Goal: Task Accomplishment & Management: Manage account settings

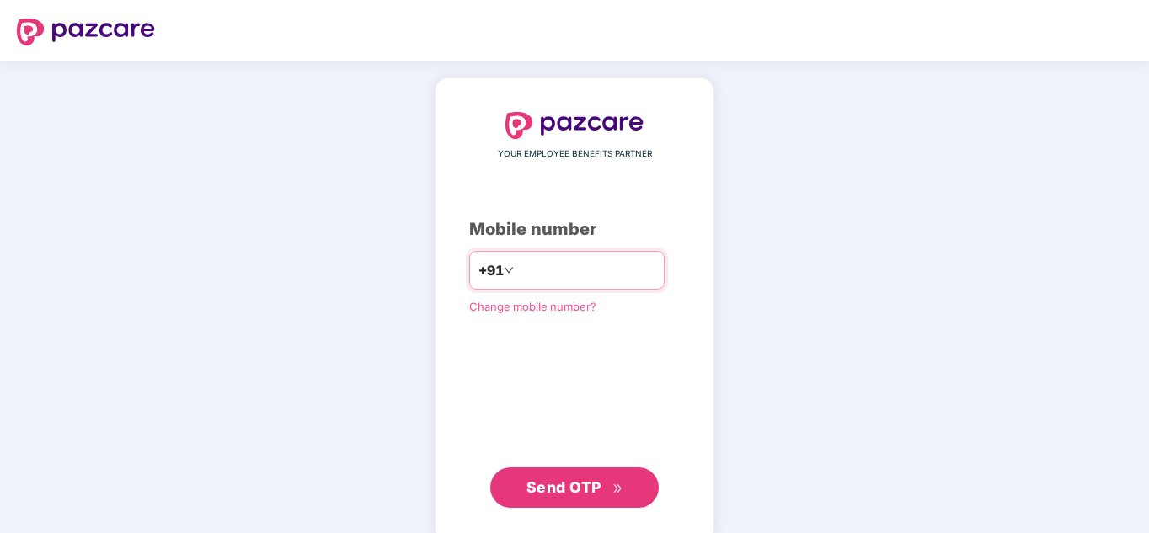
click at [526, 276] on input "number" at bounding box center [586, 270] width 138 height 27
type input "**********"
click at [573, 499] on button "Send OTP" at bounding box center [574, 487] width 168 height 40
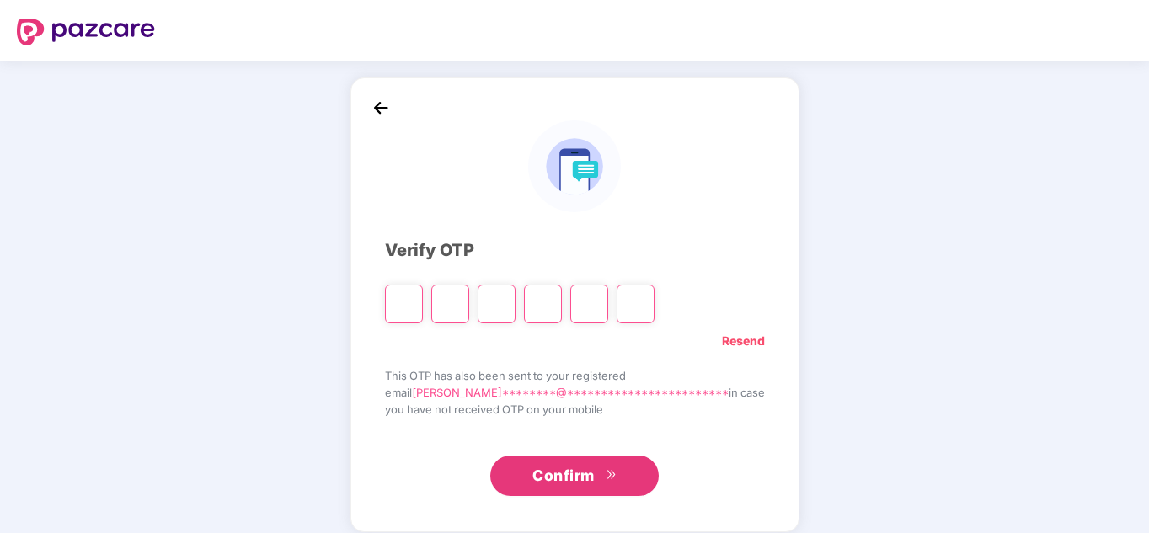
type input "*"
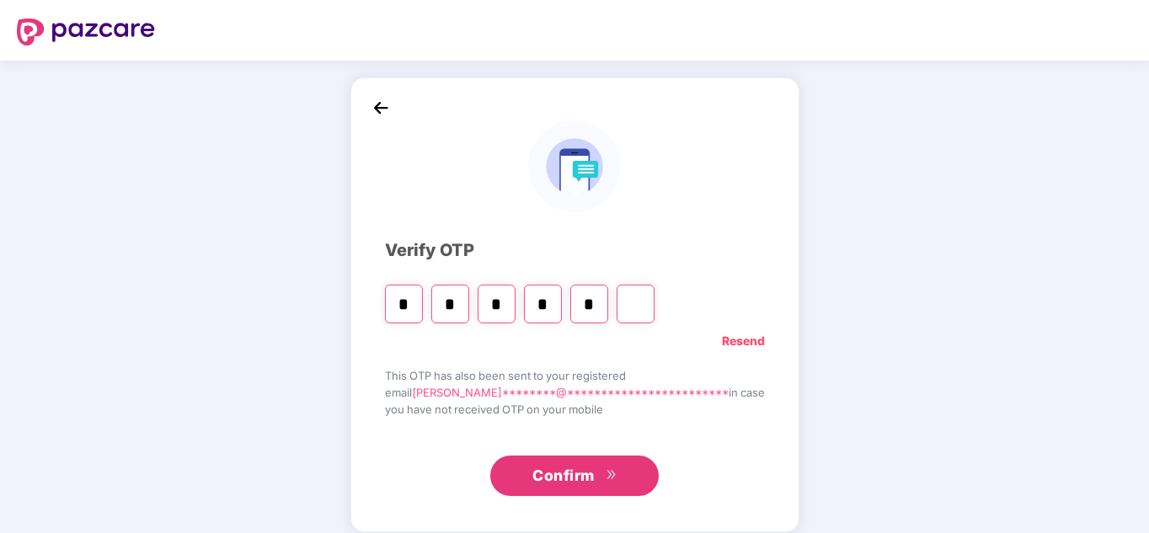
type input "*"
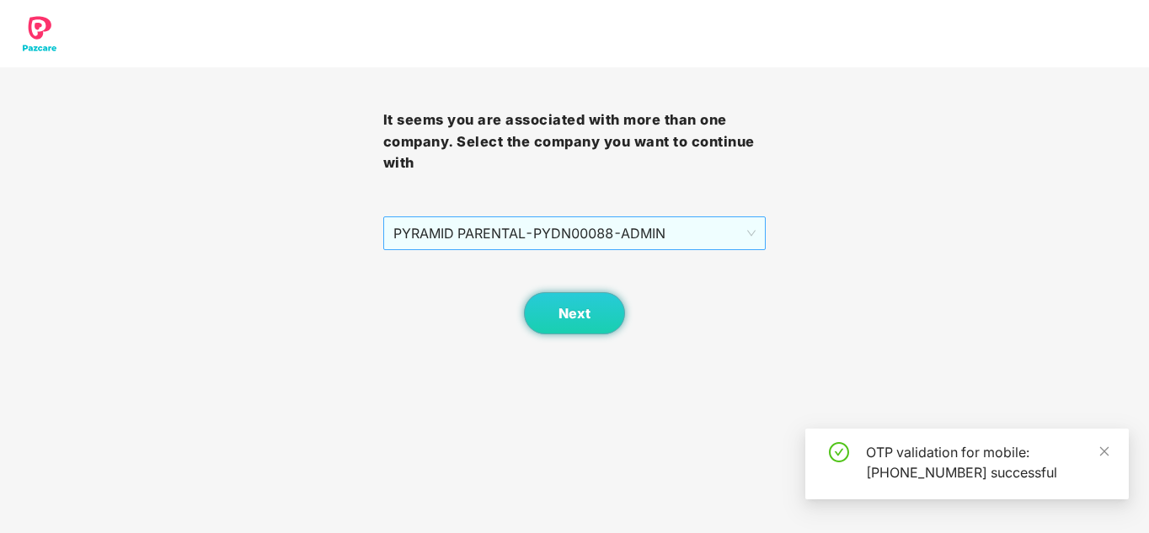
click at [630, 238] on span "PYRAMID PARENTAL - PYDN00088 - ADMIN" at bounding box center [574, 233] width 363 height 32
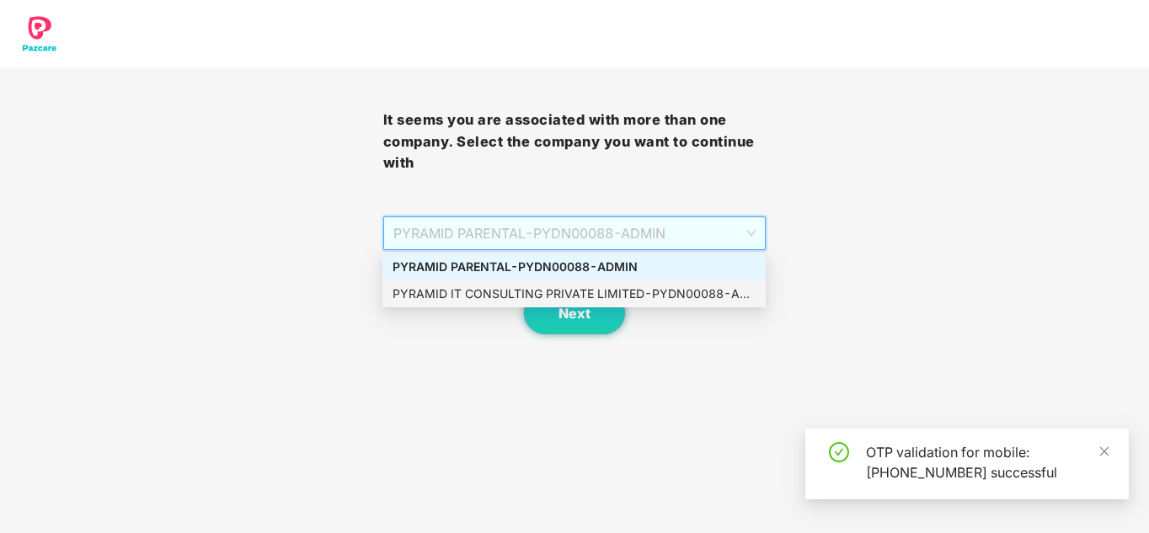
click at [568, 296] on div "PYRAMID IT CONSULTING PRIVATE LIMITED - PYDN00088 - ADMIN" at bounding box center [574, 294] width 363 height 19
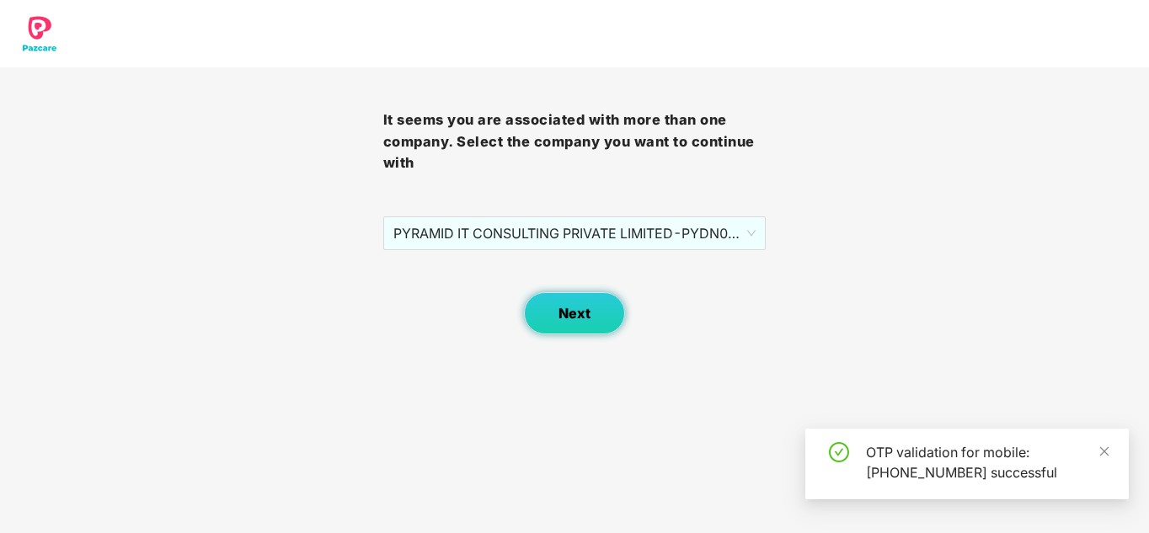
click at [569, 312] on span "Next" at bounding box center [574, 314] width 32 height 16
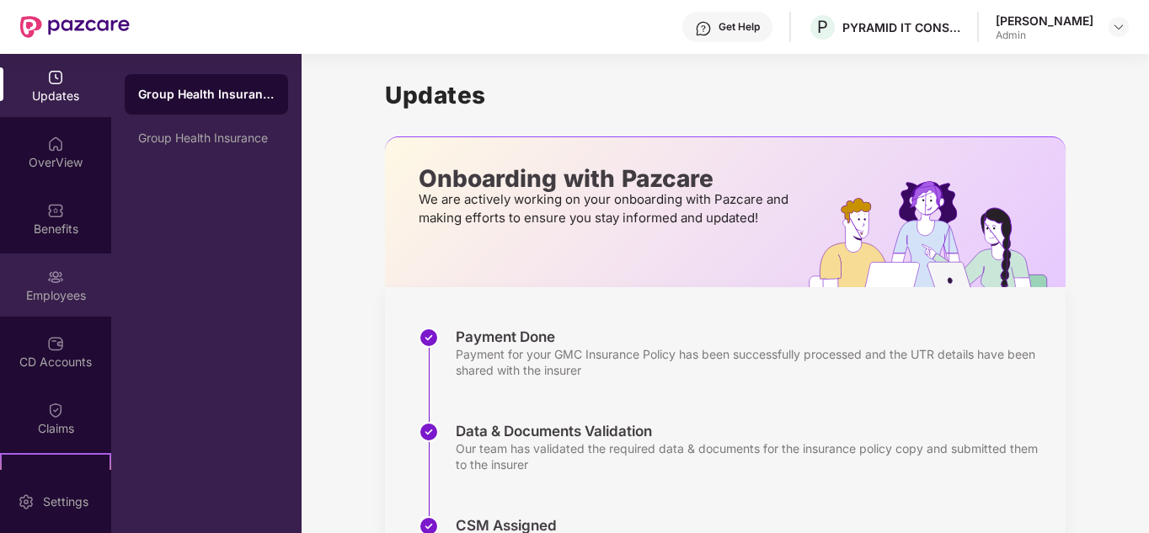
click at [58, 296] on div "Employees" at bounding box center [55, 295] width 111 height 17
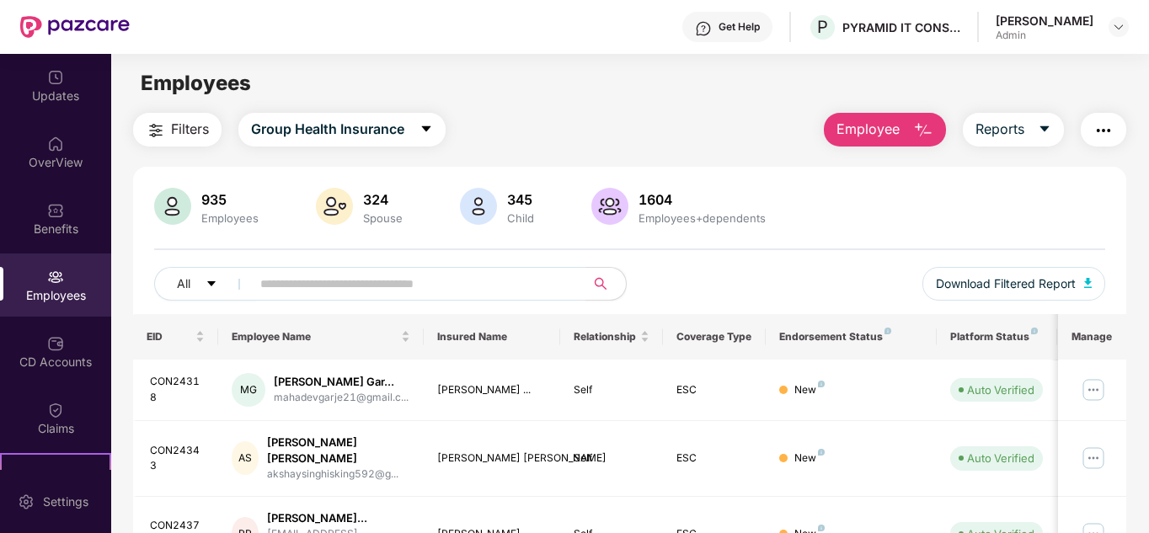
click at [282, 282] on input "text" at bounding box center [411, 283] width 302 height 25
click at [669, 210] on div "1604 Employees+dependents" at bounding box center [702, 207] width 141 height 35
click at [1058, 25] on div "[PERSON_NAME]" at bounding box center [1045, 21] width 98 height 16
click at [1122, 26] on img at bounding box center [1118, 26] width 13 height 13
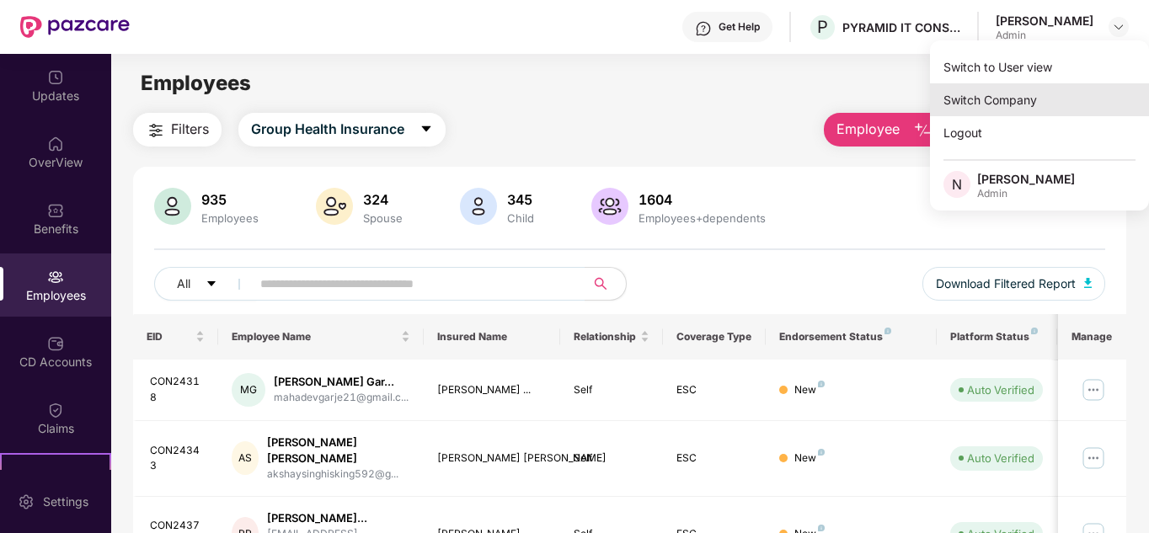
click at [988, 91] on div "Switch Company" at bounding box center [1039, 99] width 219 height 33
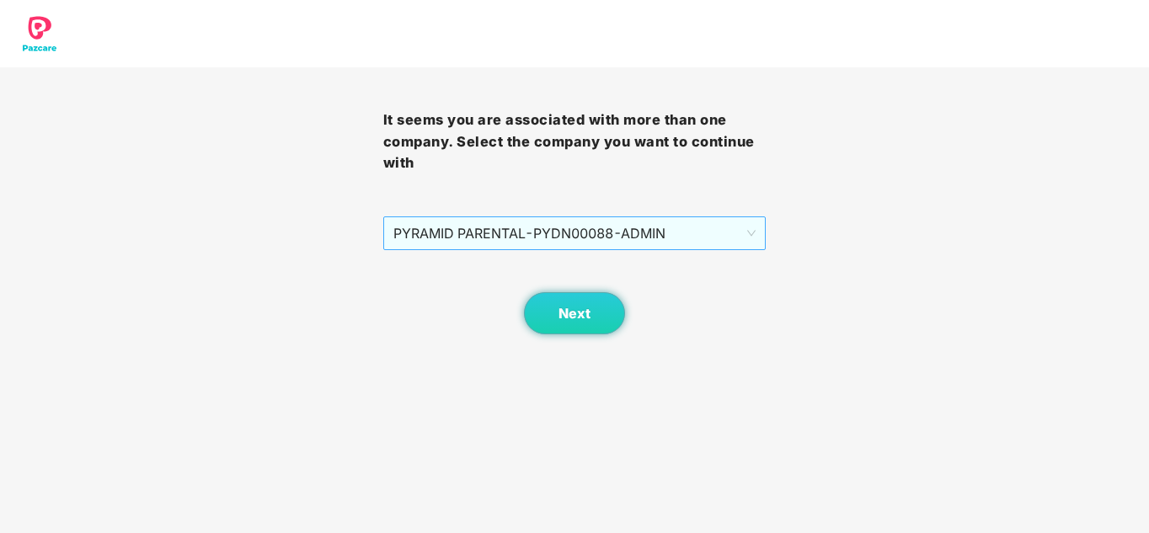
click at [648, 227] on span "PYRAMID PARENTAL - PYDN00088 - ADMIN" at bounding box center [574, 233] width 363 height 32
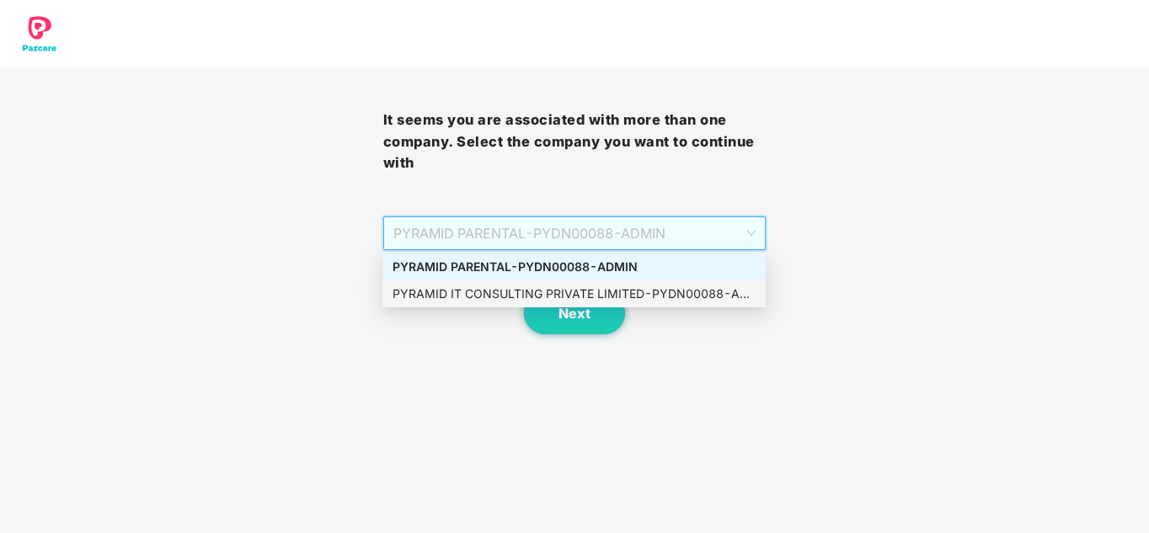
click at [612, 286] on div "PYRAMID IT CONSULTING PRIVATE LIMITED - PYDN00088 - ADMIN" at bounding box center [574, 294] width 363 height 19
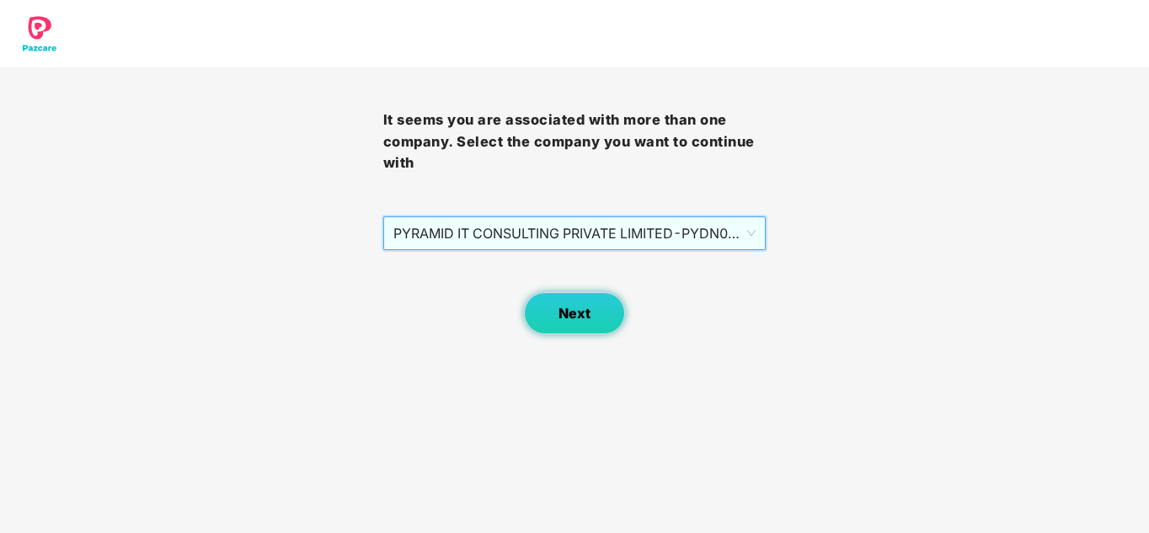
click at [583, 306] on span "Next" at bounding box center [574, 314] width 32 height 16
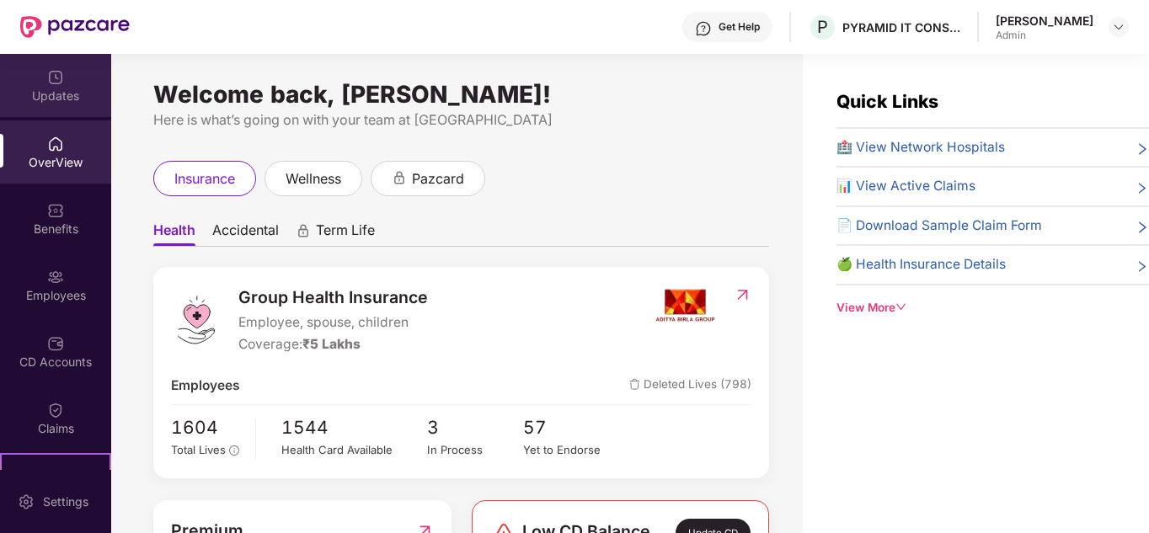
click at [55, 100] on div "Updates" at bounding box center [55, 96] width 111 height 17
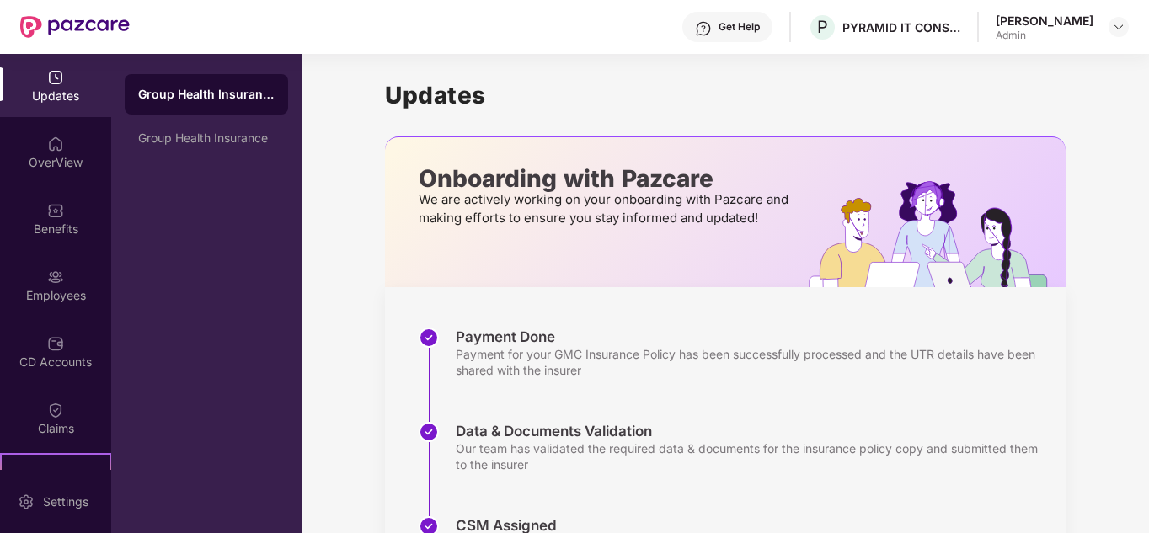
click at [1103, 28] on div "Neelam Rawat Admin" at bounding box center [1062, 27] width 133 height 29
click at [1119, 22] on img at bounding box center [1118, 26] width 13 height 13
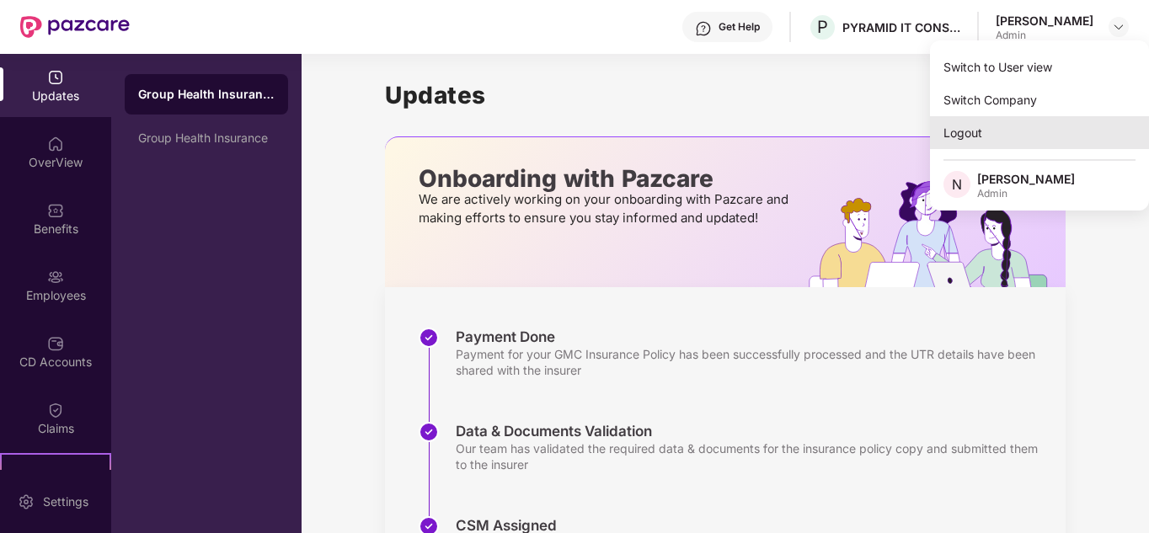
click at [977, 129] on div "Logout" at bounding box center [1039, 132] width 219 height 33
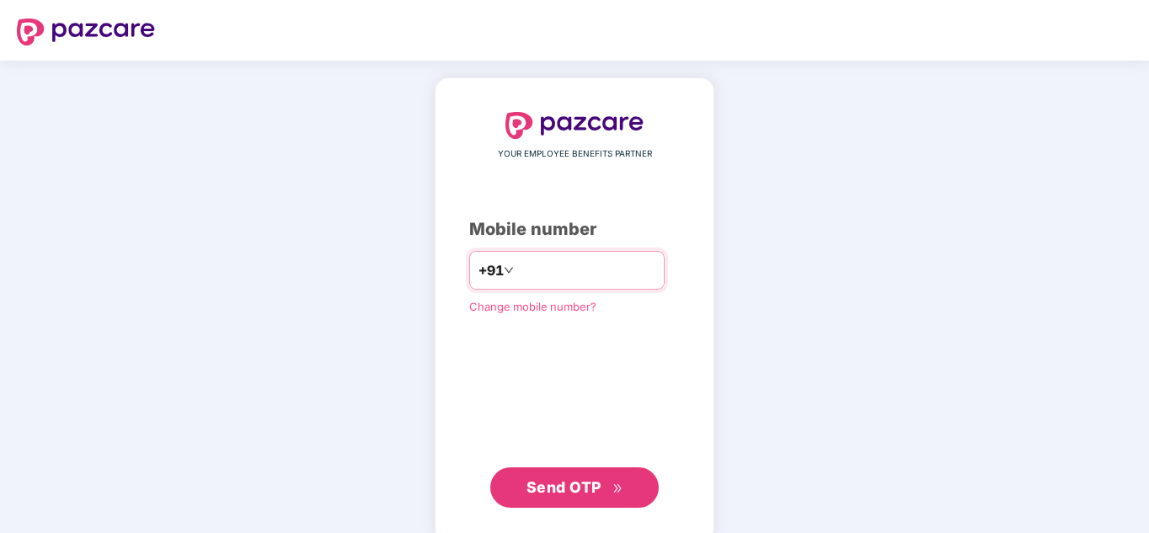
click at [517, 271] on input "number" at bounding box center [586, 270] width 138 height 27
type input "**********"
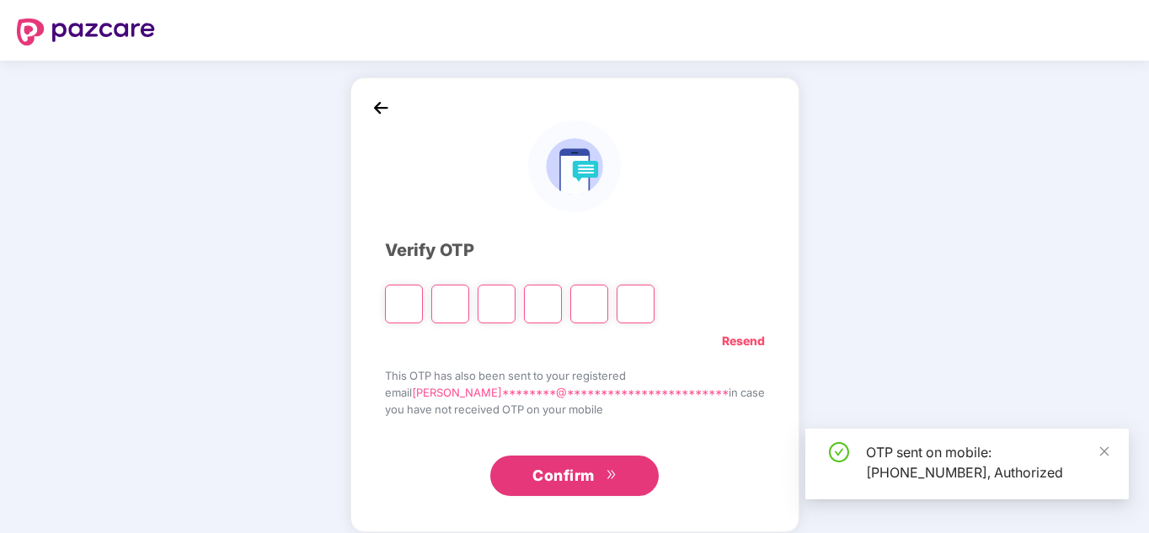
click at [423, 301] on input "Please enter verification code. Digit 1" at bounding box center [404, 304] width 38 height 39
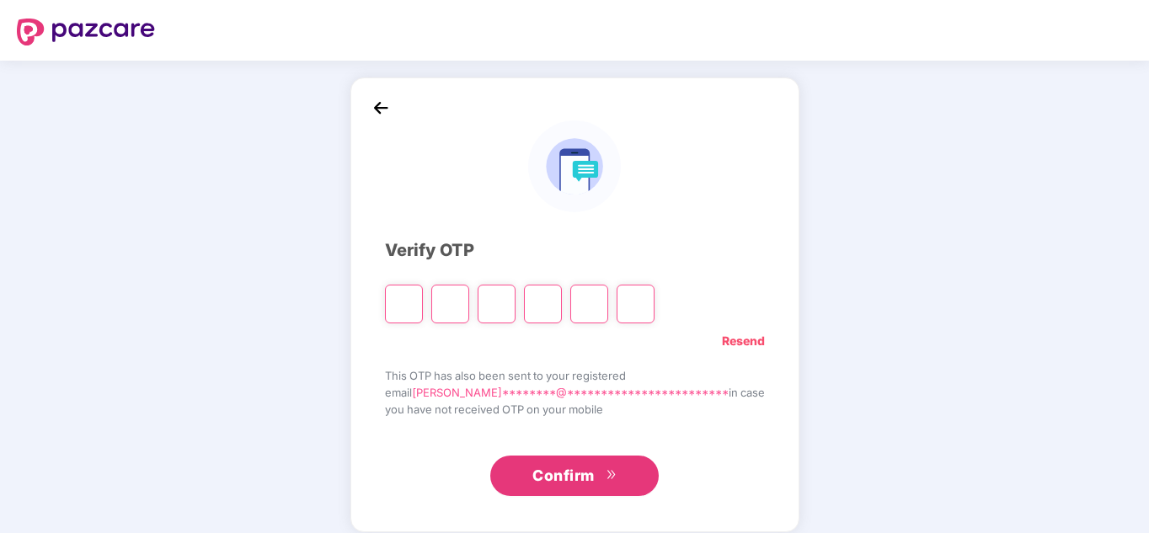
type input "*"
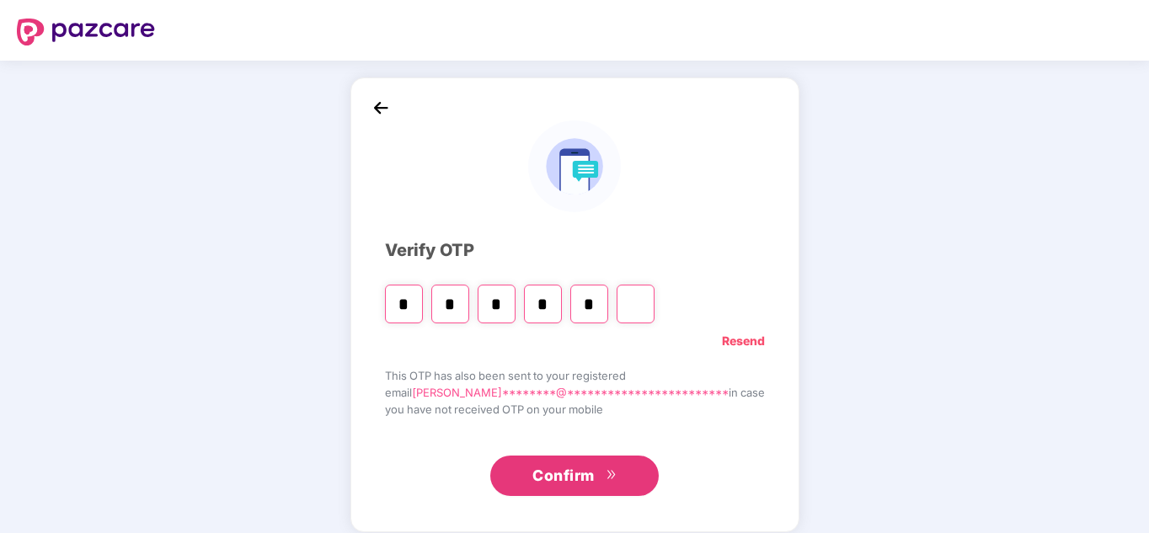
type input "*"
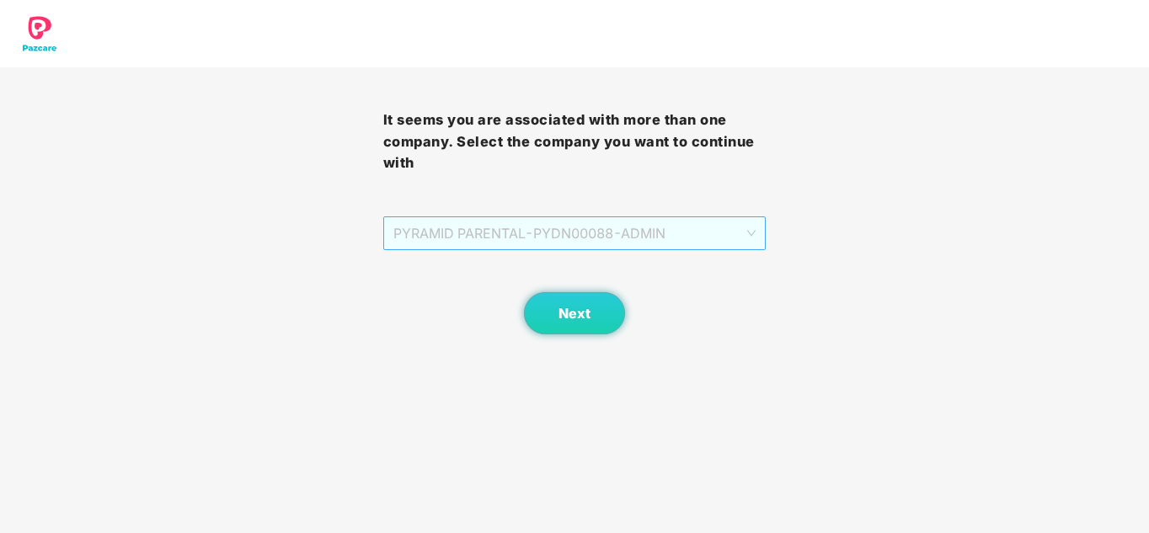
click at [569, 231] on span "PYRAMID PARENTAL - PYDN00088 - ADMIN" at bounding box center [574, 233] width 363 height 32
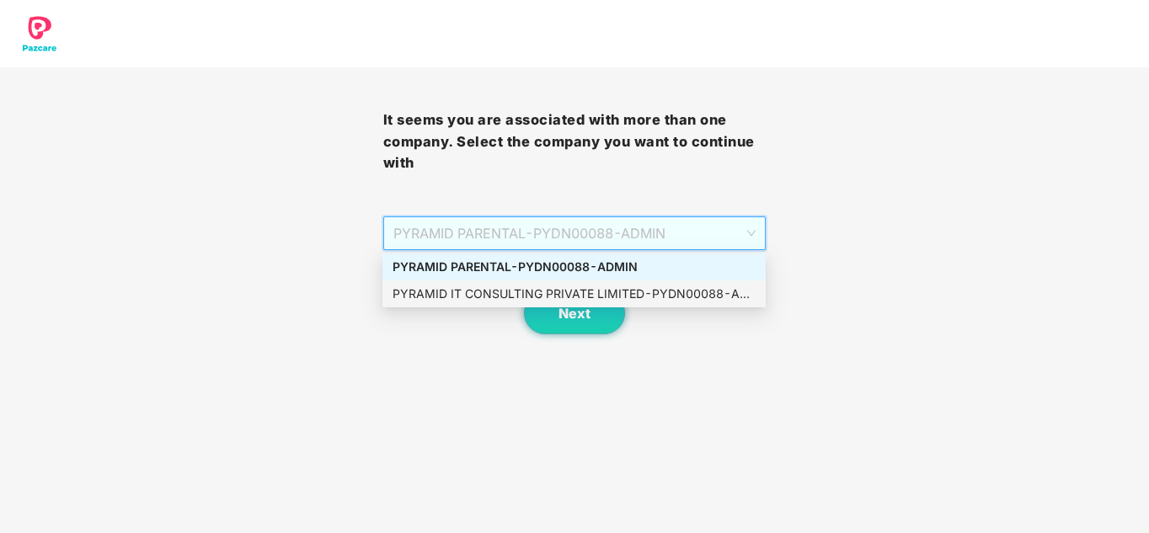
click at [524, 297] on div "PYRAMID IT CONSULTING PRIVATE LIMITED - PYDN00088 - ADMIN" at bounding box center [574, 294] width 363 height 19
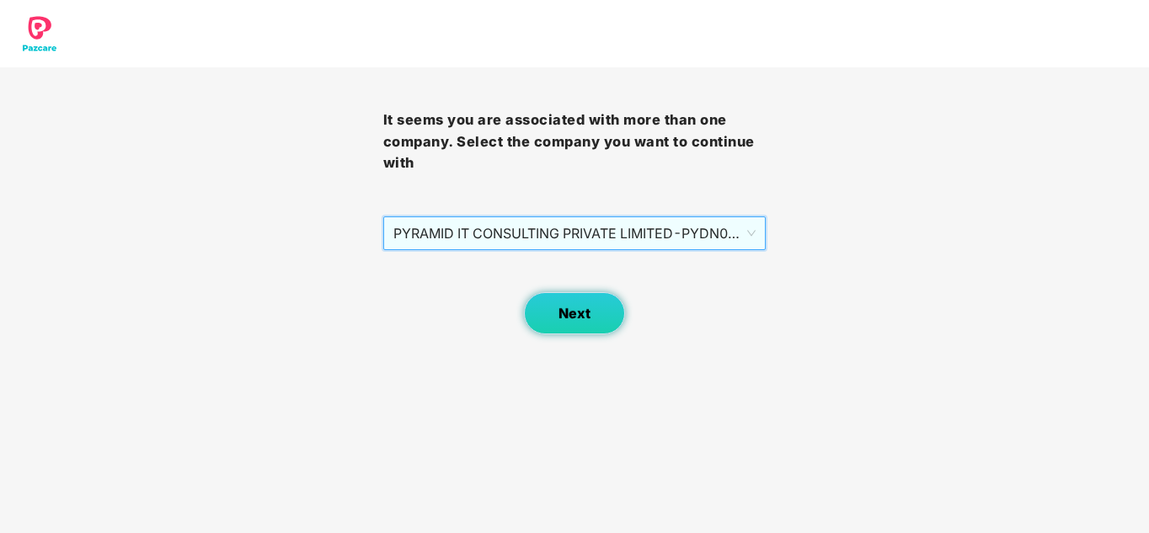
click at [554, 311] on button "Next" at bounding box center [574, 313] width 101 height 42
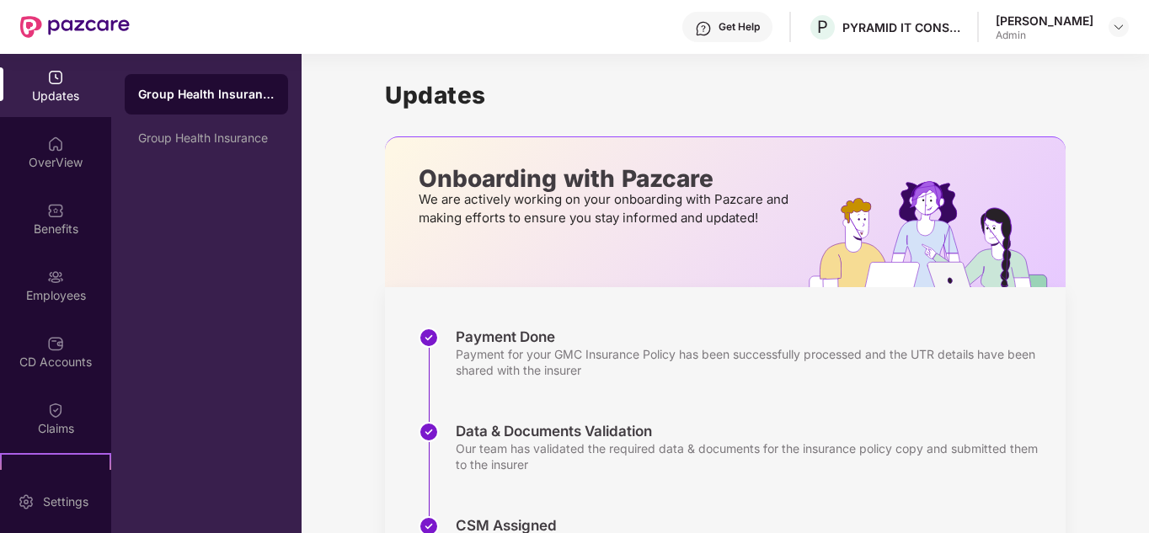
click at [222, 101] on div "Group Health Insurance" at bounding box center [206, 94] width 136 height 17
click at [207, 134] on div "Group Health Insurance" at bounding box center [206, 137] width 136 height 13
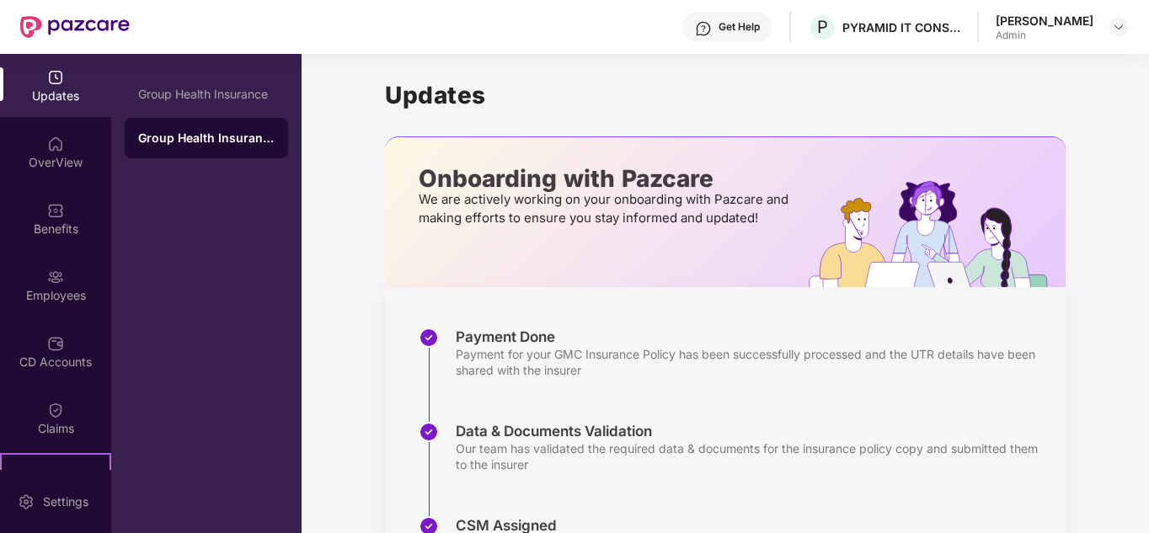
click at [49, 82] on img at bounding box center [55, 77] width 17 height 17
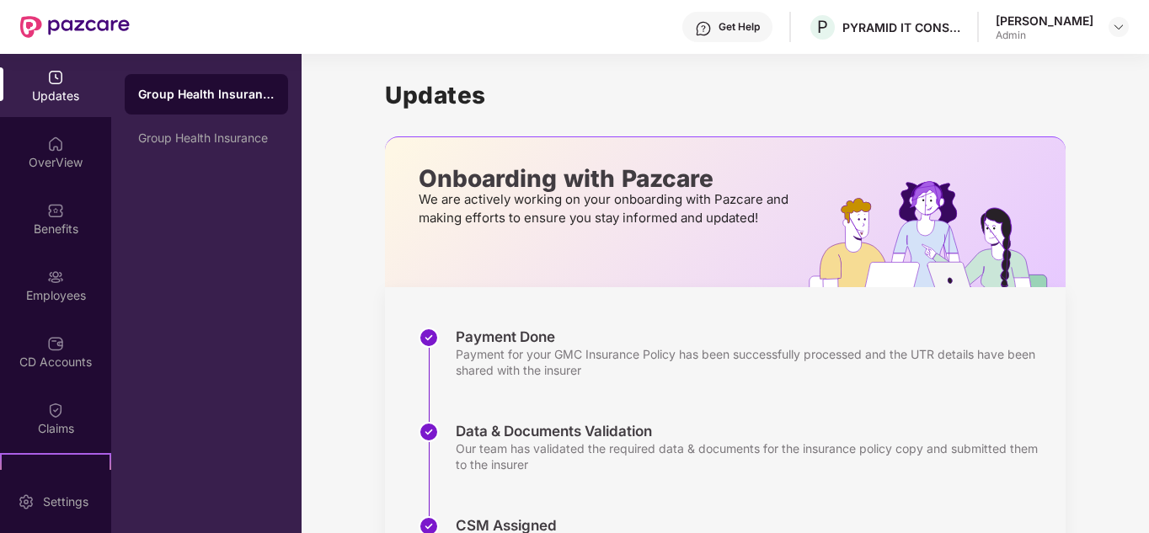
click at [1078, 21] on div "[PERSON_NAME]" at bounding box center [1045, 21] width 98 height 16
click at [1121, 27] on img at bounding box center [1118, 26] width 13 height 13
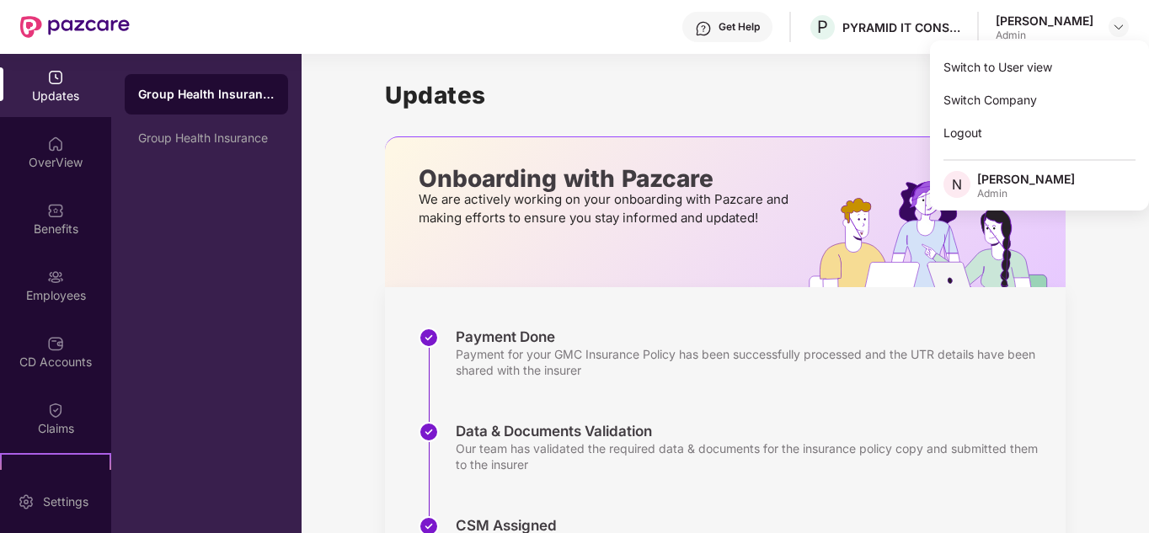
click at [731, 93] on h1 "Updates" at bounding box center [725, 95] width 681 height 29
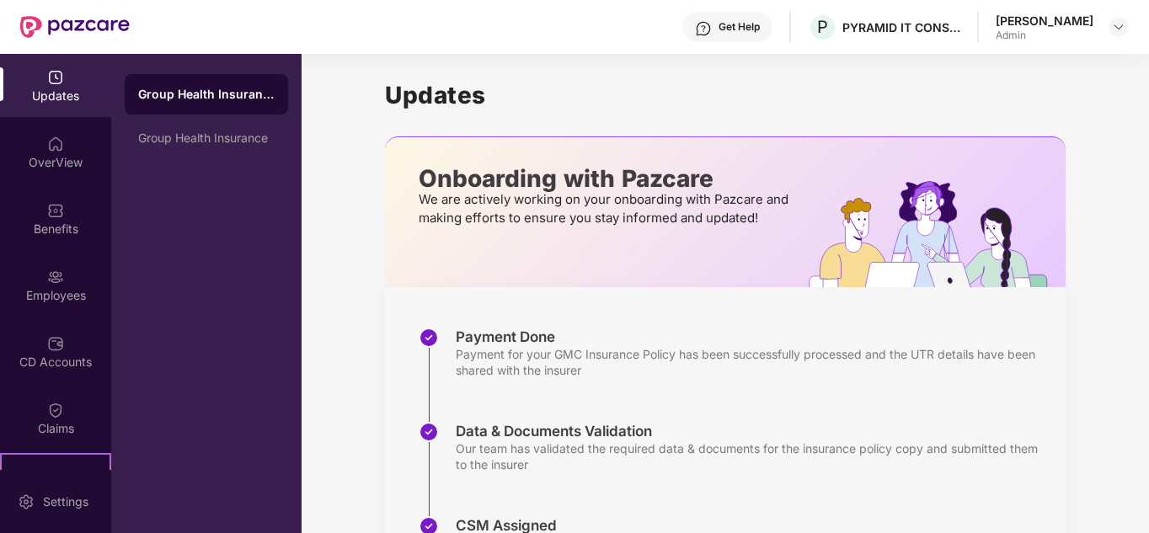
click at [202, 89] on div "Group Health Insurance" at bounding box center [206, 94] width 136 height 17
click at [19, 287] on div "Employees" at bounding box center [55, 295] width 111 height 17
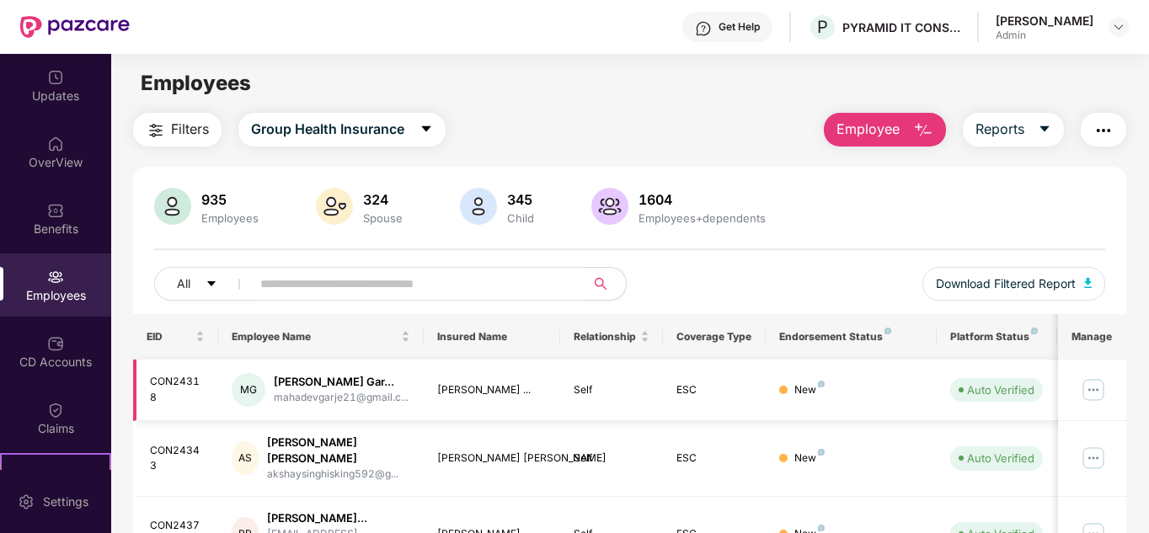
click at [1088, 397] on img at bounding box center [1093, 390] width 27 height 27
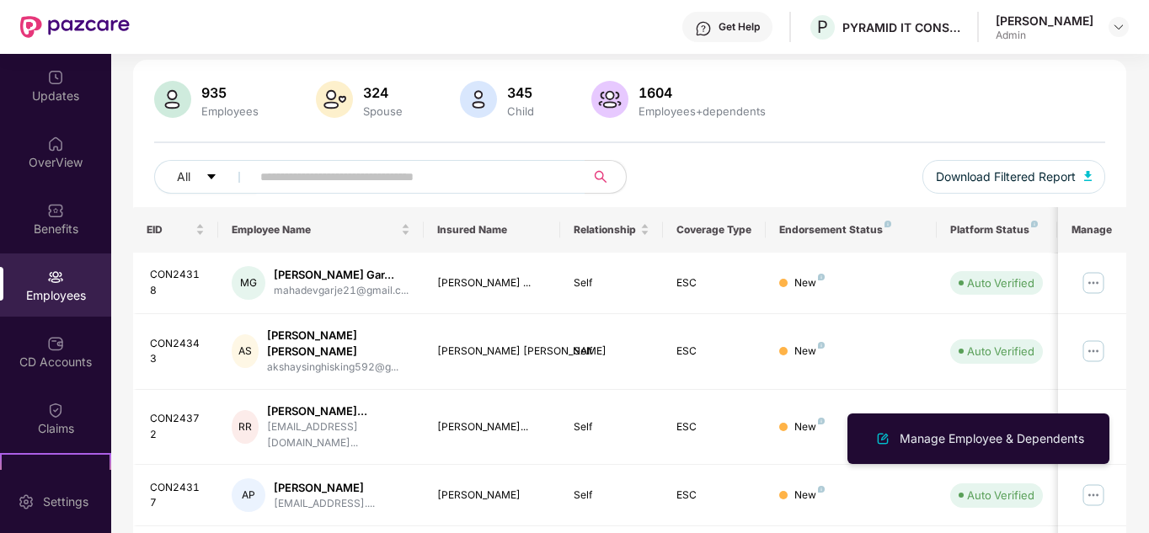
scroll to position [253, 0]
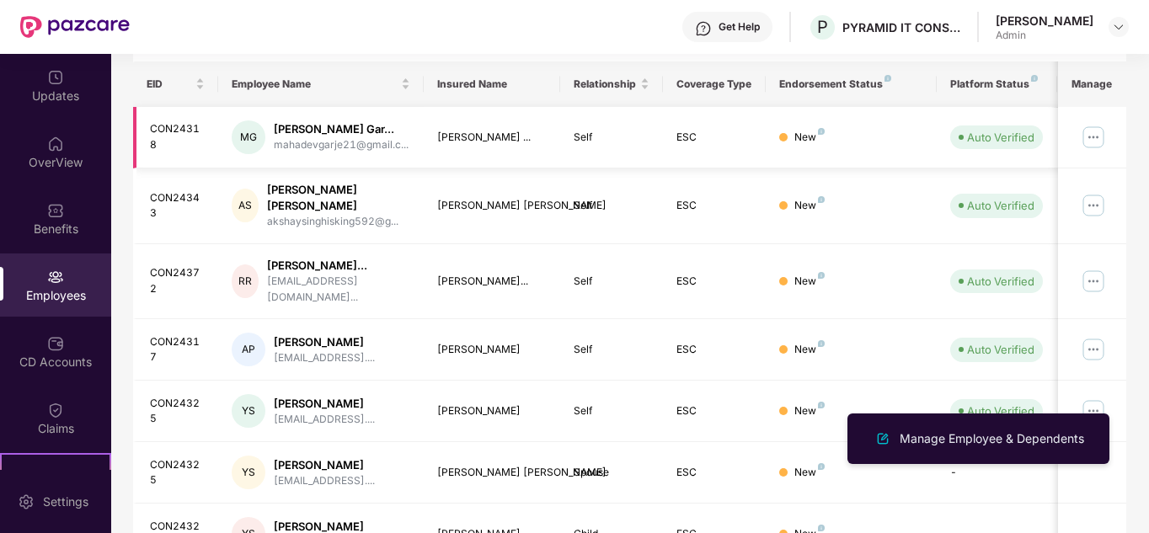
click at [1092, 147] on img at bounding box center [1093, 137] width 27 height 27
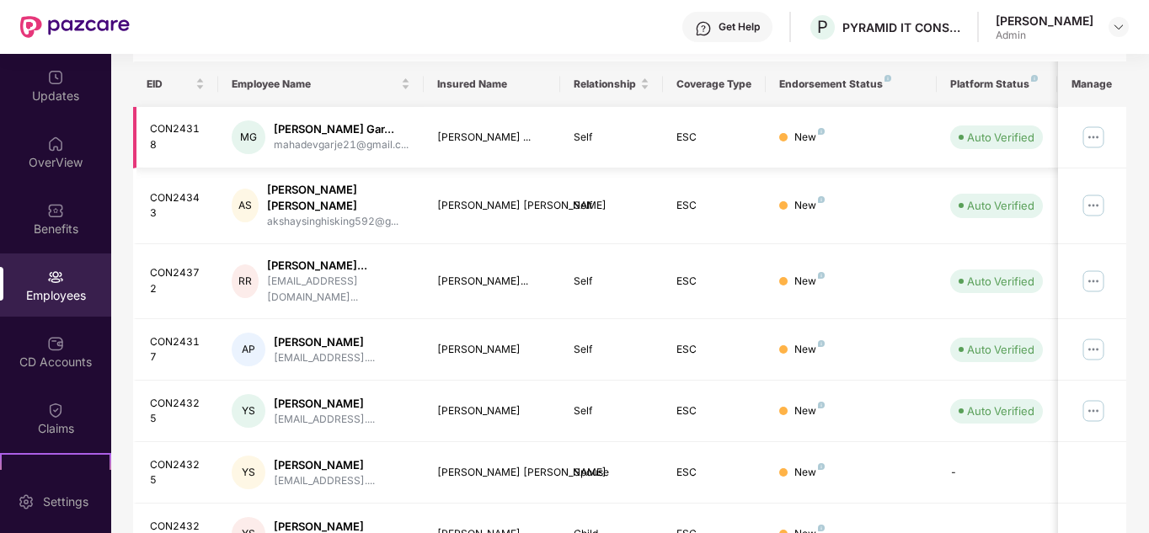
click at [1102, 142] on img at bounding box center [1093, 137] width 27 height 27
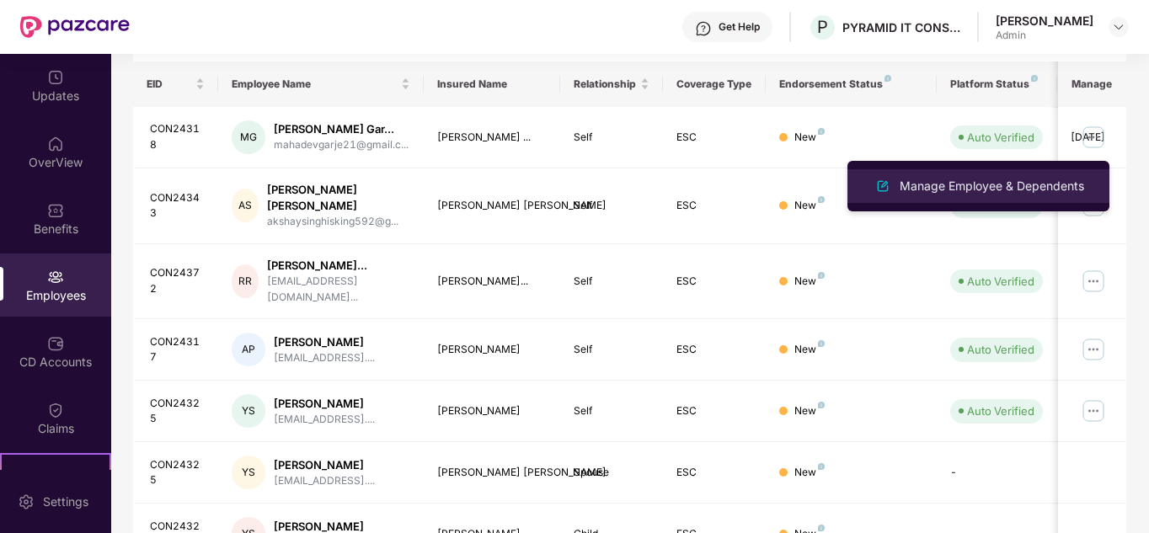
click at [939, 189] on div "Manage Employee & Dependents" at bounding box center [991, 186] width 191 height 19
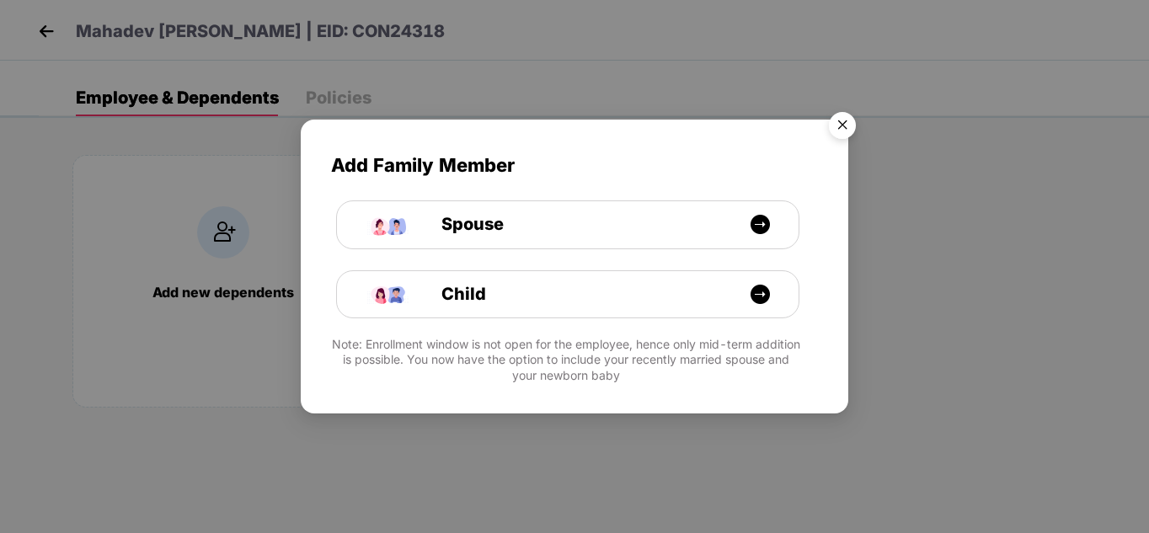
click at [838, 126] on img "Close" at bounding box center [842, 127] width 47 height 47
